Goal: Information Seeking & Learning: Check status

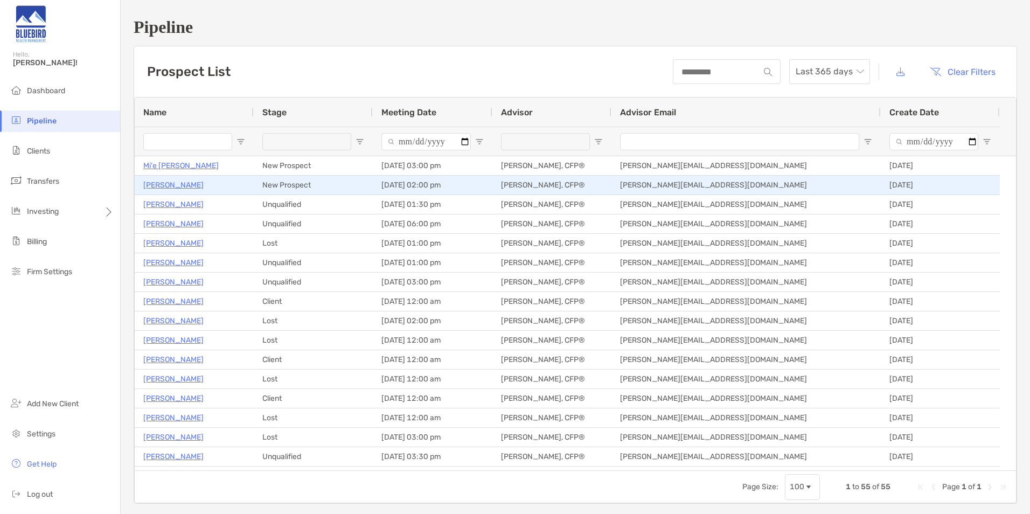
click at [175, 185] on p "[PERSON_NAME]" at bounding box center [173, 184] width 60 height 13
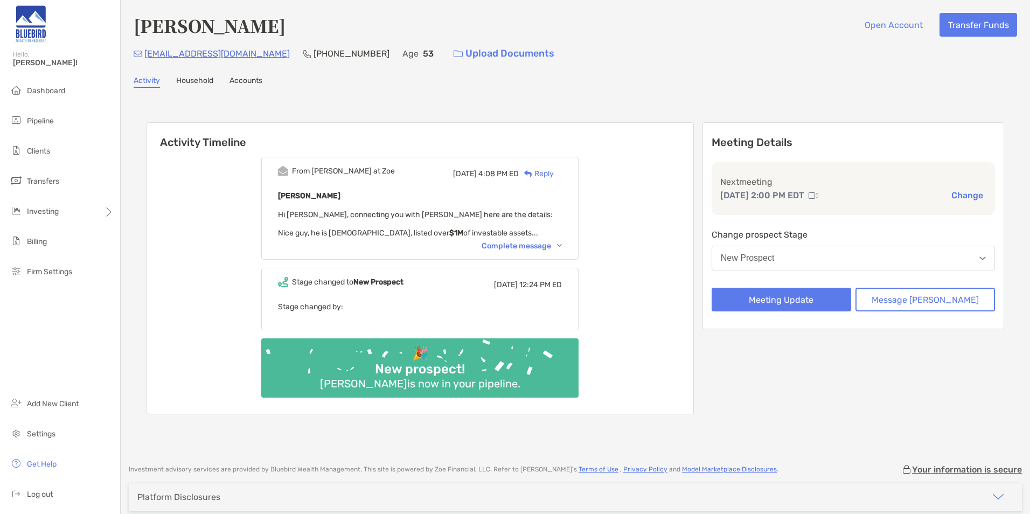
click at [523, 246] on div "Complete message" at bounding box center [522, 245] width 80 height 9
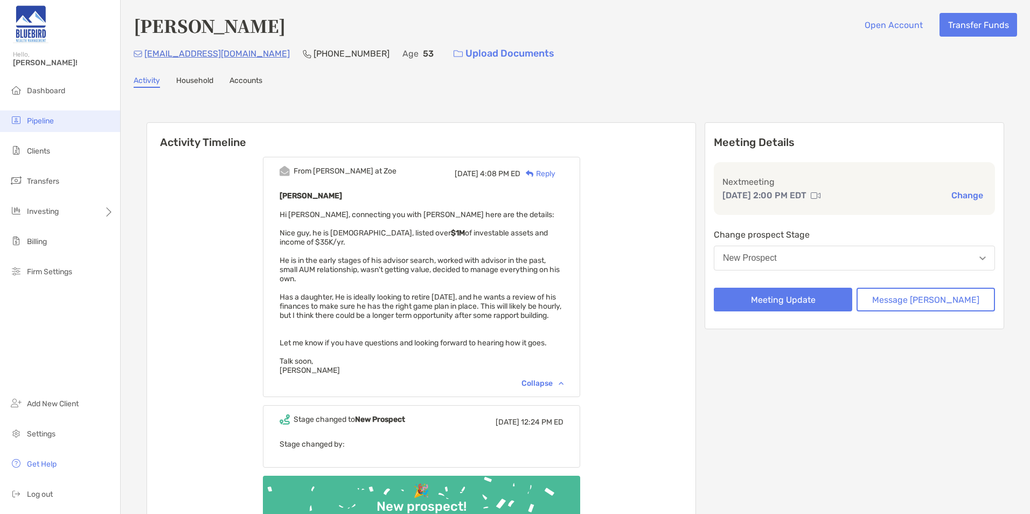
click at [38, 116] on span "Pipeline" at bounding box center [40, 120] width 27 height 9
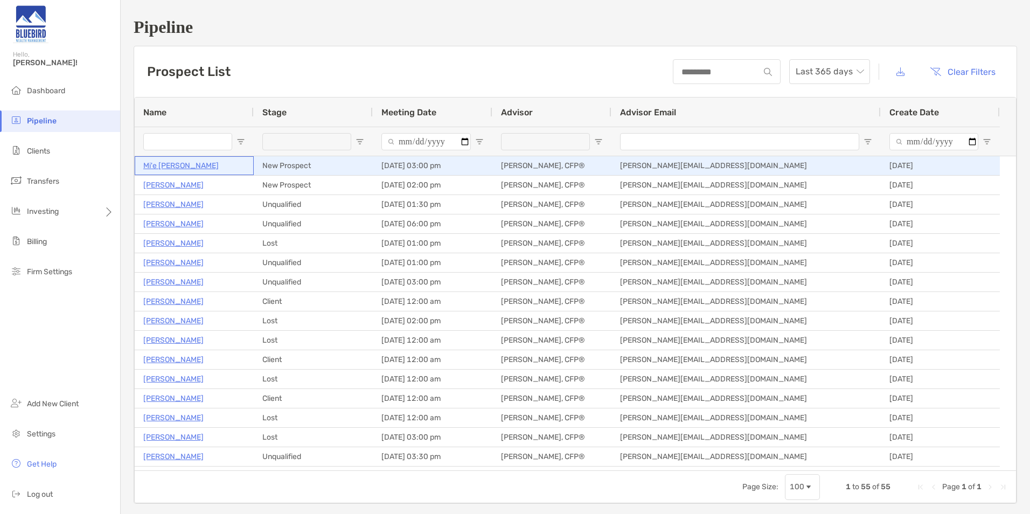
click at [170, 166] on p "Mi'e [PERSON_NAME]" at bounding box center [180, 165] width 75 height 13
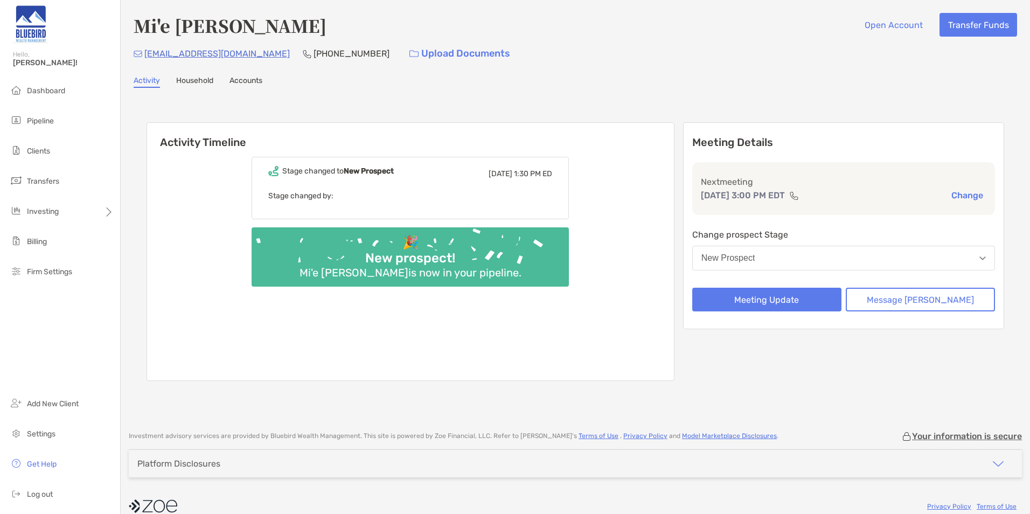
click at [644, 262] on div "Stage changed to New Prospect [DATE] 1:30 PM ED Stage changed by: 🎉 New prospec…" at bounding box center [410, 265] width 527 height 232
click at [68, 86] on li "Dashboard" at bounding box center [60, 91] width 120 height 22
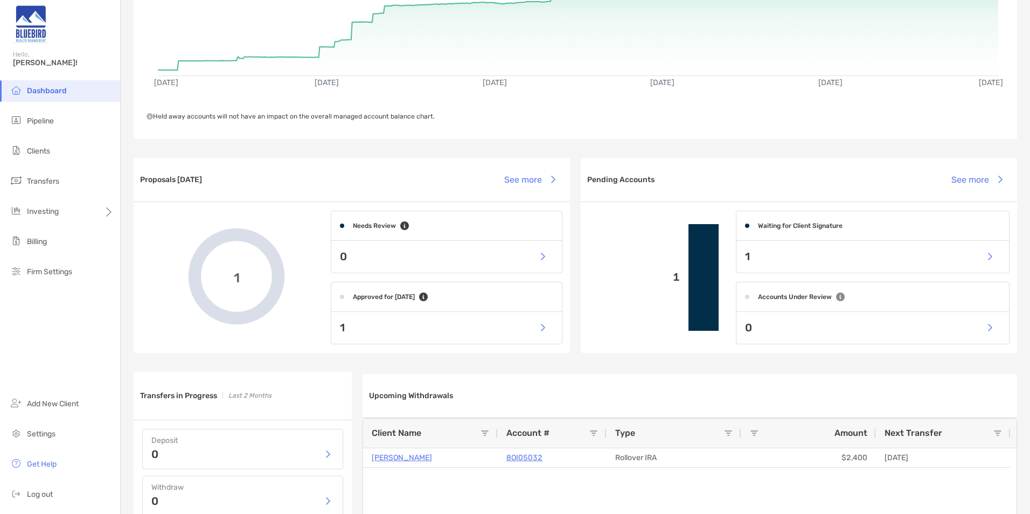
scroll to position [216, 0]
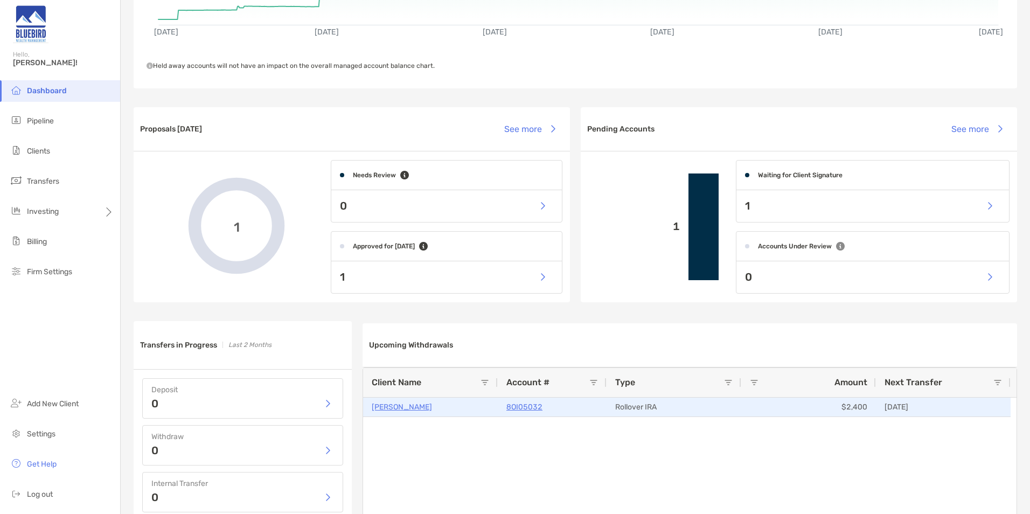
click at [385, 404] on p "[PERSON_NAME]" at bounding box center [402, 406] width 60 height 13
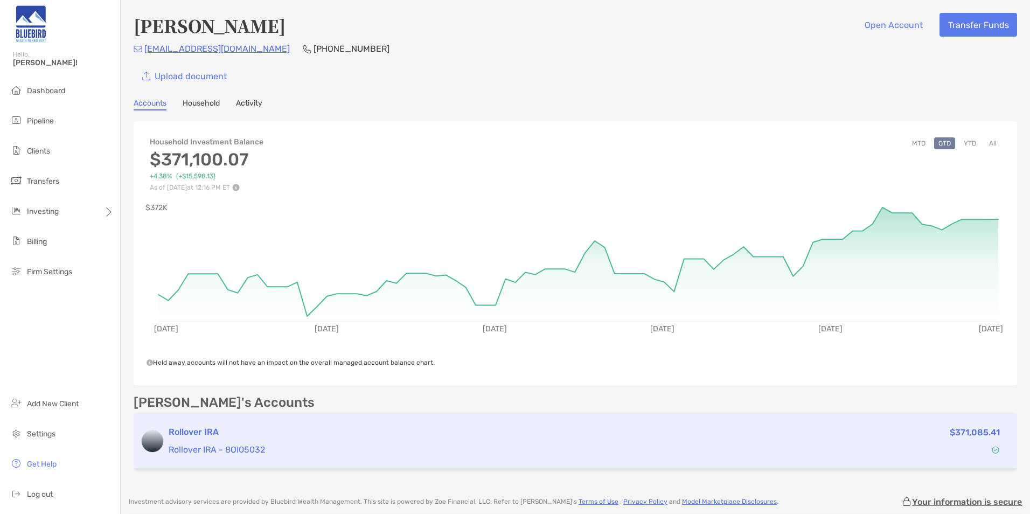
click at [311, 453] on p "Rollover IRA - 8OI05032" at bounding box center [483, 449] width 629 height 13
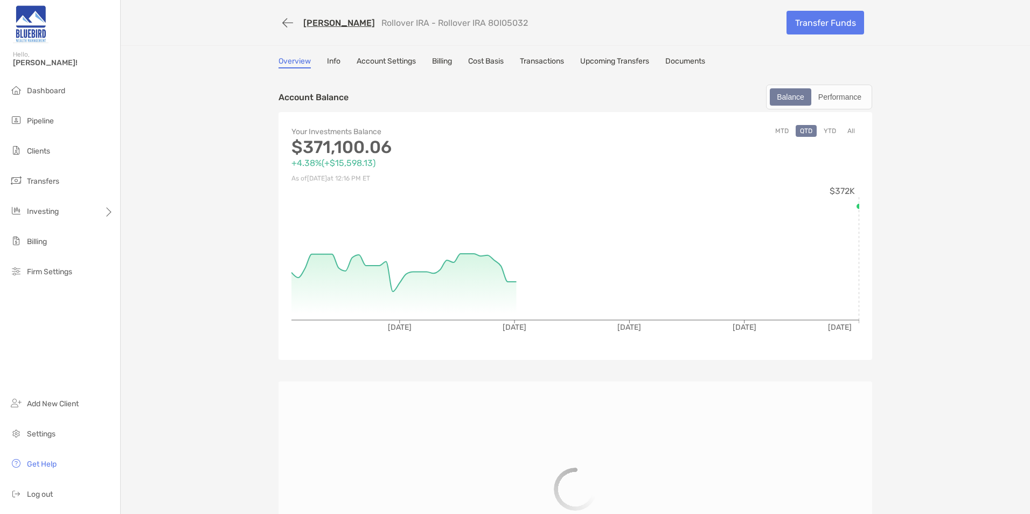
click at [548, 60] on link "Transactions" at bounding box center [542, 63] width 44 height 12
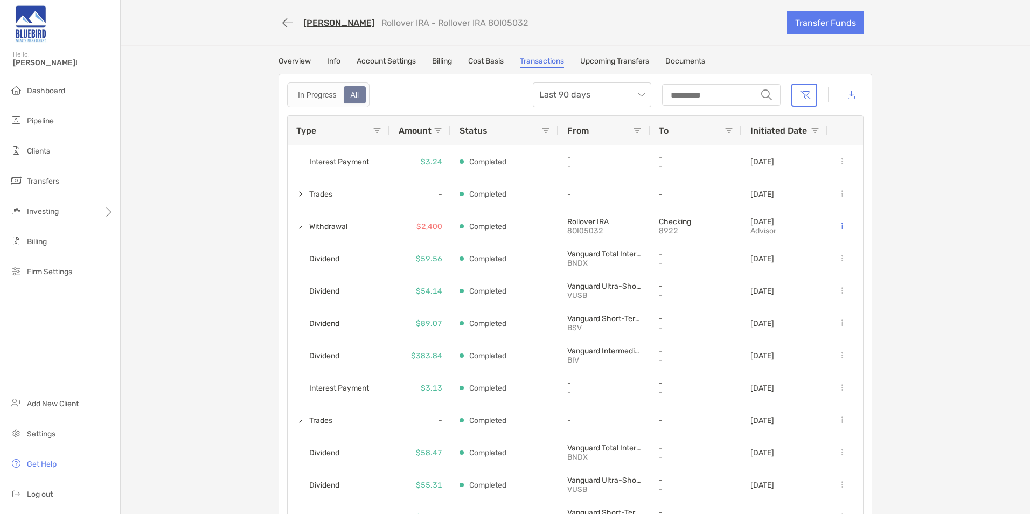
click at [285, 57] on link "Overview" at bounding box center [295, 63] width 32 height 12
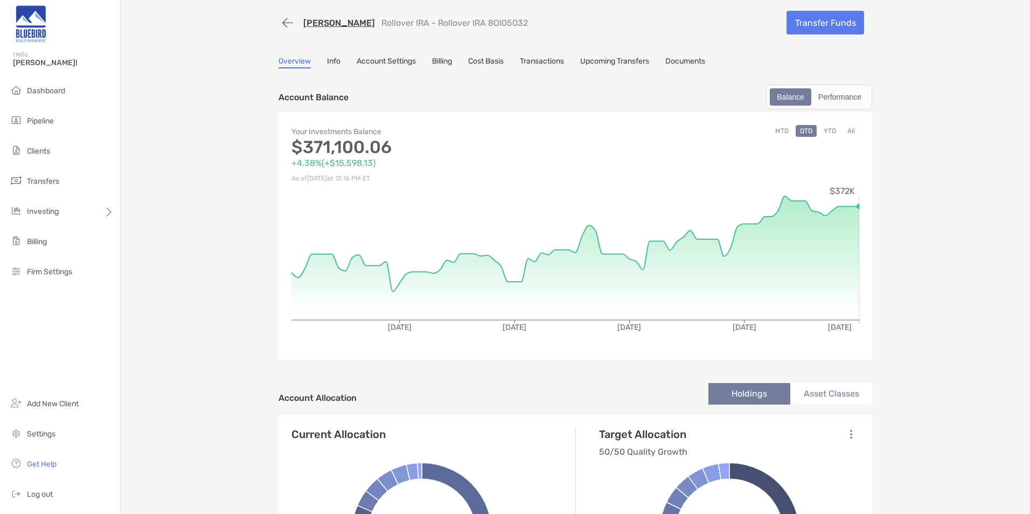
click at [827, 129] on button "YTD" at bounding box center [830, 131] width 21 height 12
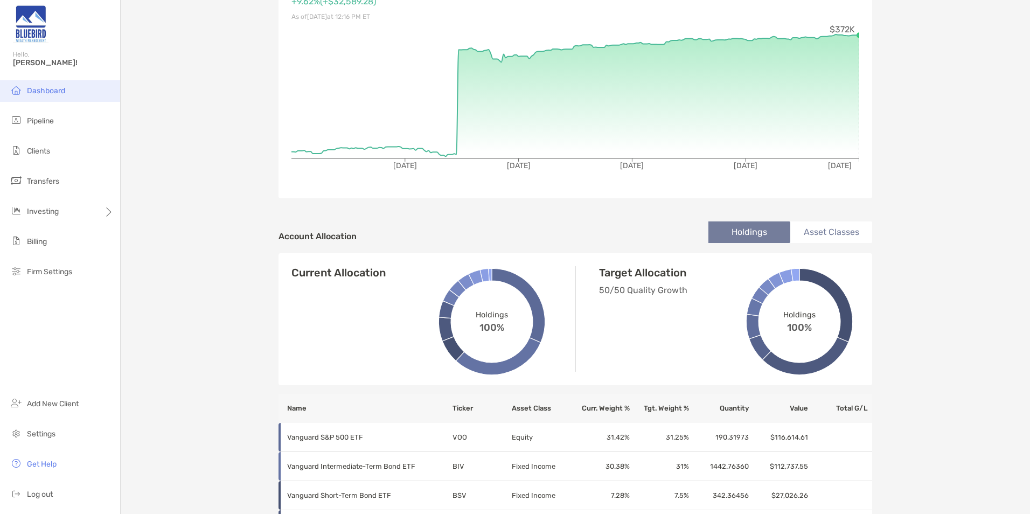
click at [44, 90] on span "Dashboard" at bounding box center [46, 90] width 38 height 9
